Goal: Entertainment & Leisure: Browse casually

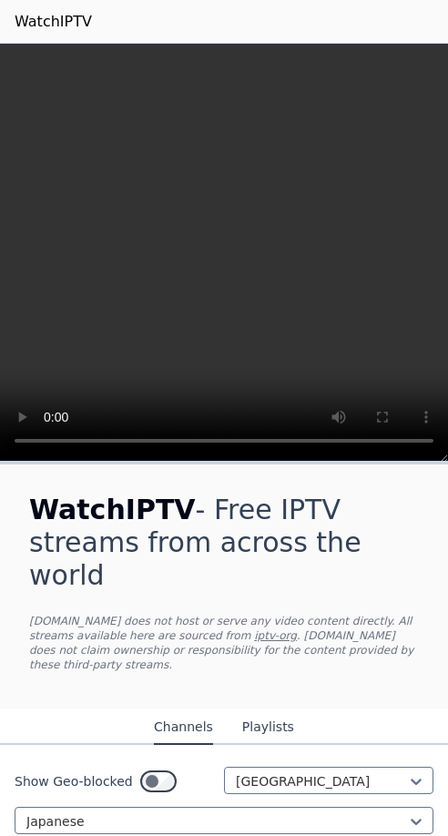
scroll to position [91, 0]
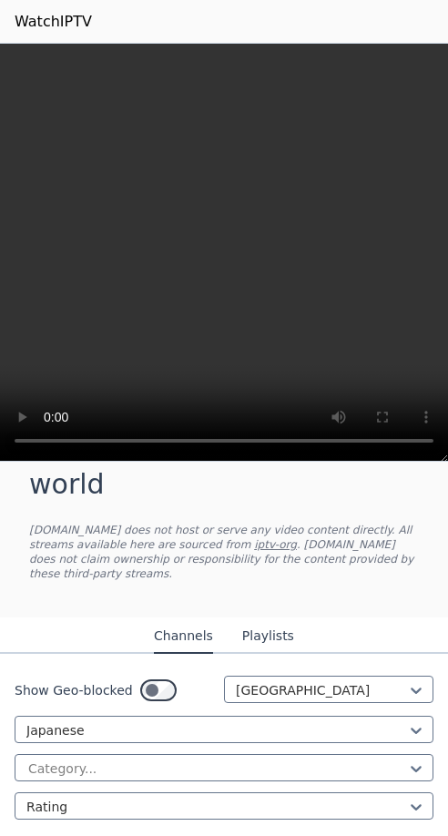
click at [232, 477] on div "WatchIPTV - Free IPTV streams from across the world [DOMAIN_NAME] does not host…" at bounding box center [224, 495] width 448 height 244
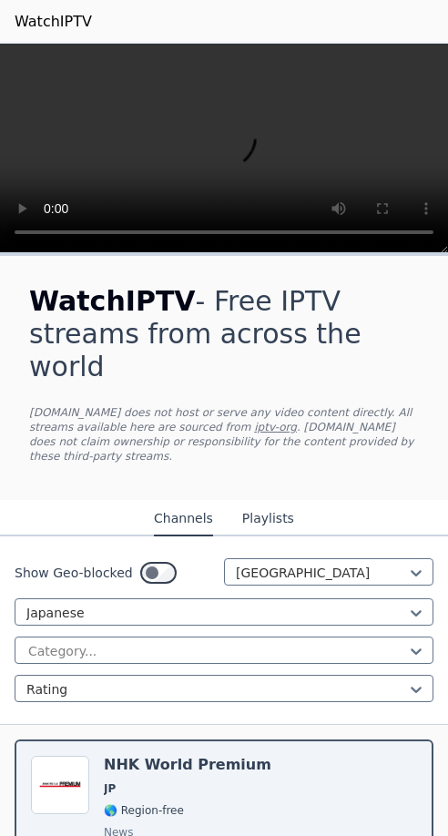
click at [168, 310] on span "WatchIPTV" at bounding box center [112, 301] width 167 height 32
click at [235, 315] on h1 "WatchIPTV - Free IPTV streams from across the world" at bounding box center [224, 334] width 390 height 98
